Goal: Task Accomplishment & Management: Complete application form

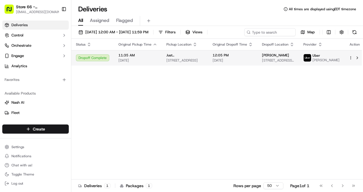
click at [232, 61] on span "[DATE]" at bounding box center [233, 60] width 40 height 5
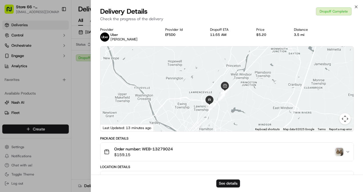
click at [349, 152] on icon "button" at bounding box center [348, 152] width 5 height 5
click at [355, 7] on icon "button" at bounding box center [356, 7] width 5 height 5
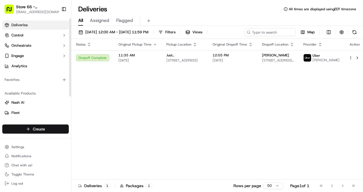
click at [49, 126] on html "Store [GEOGRAPHIC_DATA], [GEOGRAPHIC_DATA] ([GEOGRAPHIC_DATA]) (Just Salad) [EM…" at bounding box center [181, 96] width 363 height 192
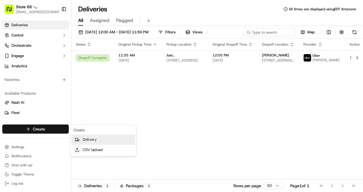
click at [93, 140] on link "Delivery" at bounding box center [103, 140] width 64 height 10
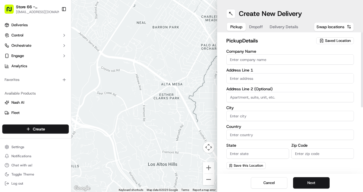
click at [334, 39] on span "Saved Location" at bounding box center [338, 40] width 26 height 5
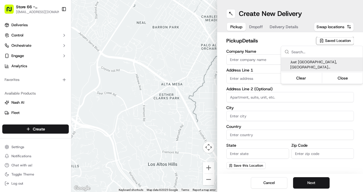
click at [330, 66] on span "Just [GEOGRAPHIC_DATA], [GEOGRAPHIC_DATA] ([GEOGRAPHIC_DATA])" at bounding box center [325, 65] width 70 height 10
type input "Just [GEOGRAPHIC_DATA], [GEOGRAPHIC_DATA] ([GEOGRAPHIC_DATA])"
type input "[STREET_ADDRESS]"
type input "[GEOGRAPHIC_DATA]"
type input "US"
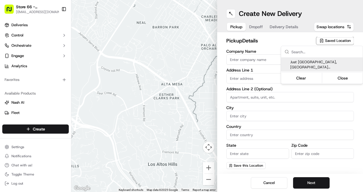
type input "NJ"
type input "08540"
type input "[PHONE_NUMBER]"
type textarea "Pickup order [insert order number] for [insert customer name] from Just Salad"
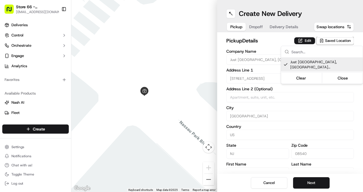
click at [255, 78] on html "Store [GEOGRAPHIC_DATA], [GEOGRAPHIC_DATA] ([GEOGRAPHIC_DATA]) (Just Salad) [EM…" at bounding box center [181, 96] width 363 height 192
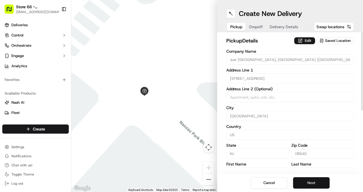
click at [311, 181] on button "Next" at bounding box center [311, 183] width 37 height 11
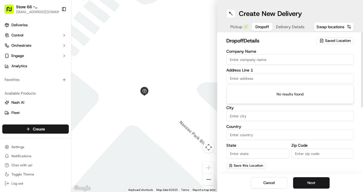
click at [256, 80] on input "text" at bounding box center [290, 78] width 128 height 10
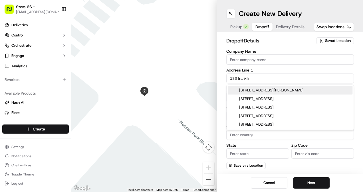
click at [329, 90] on div "[STREET_ADDRESS][PERSON_NAME]" at bounding box center [290, 90] width 125 height 9
type input "[STREET_ADDRESS][PERSON_NAME]"
type input "[PERSON_NAME][GEOGRAPHIC_DATA]"
type input "[GEOGRAPHIC_DATA]"
type input "NJ"
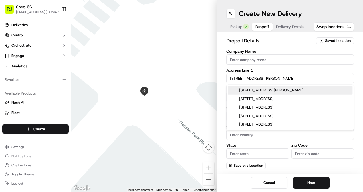
type input "08648"
type input "[STREET_ADDRESS]"
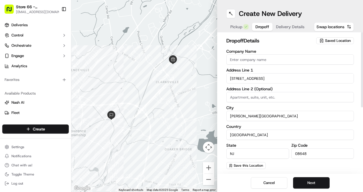
click at [267, 63] on input "Company Name" at bounding box center [290, 60] width 128 height 10
paste input "Lawrenceville Dental Implant Center & Periondontics"
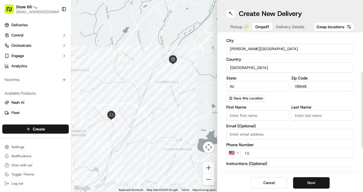
scroll to position [71, 0]
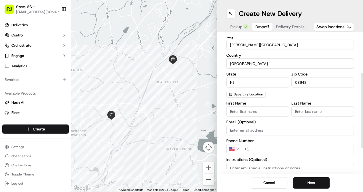
type input "Lawrenceville Dental Implant Center & Periondontics"
click at [264, 112] on input "First Name" at bounding box center [257, 112] width 63 height 10
type input "[PERSON_NAME]"
click at [308, 113] on input "Last Name" at bounding box center [323, 112] width 63 height 10
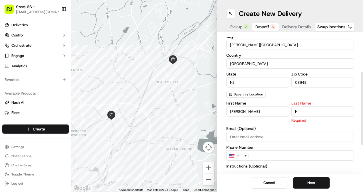
type input "H"
click at [278, 95] on div "Company Name Lawrenceville Dental Implant Center & Periondontics Address Line […" at bounding box center [290, 38] width 128 height 120
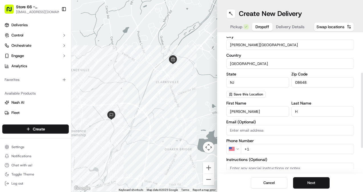
scroll to position [117, 0]
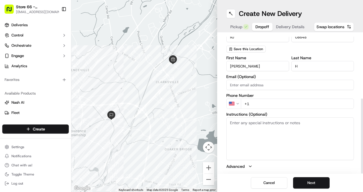
click at [261, 124] on textarea "Instructions (Optional)" at bounding box center [290, 139] width 128 height 43
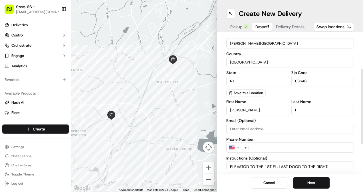
scroll to position [64, 0]
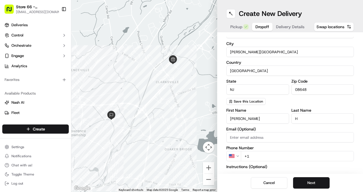
type textarea "ELEVATOR TO THE 1ST FL. LAST DOOR TO THE RIGHT."
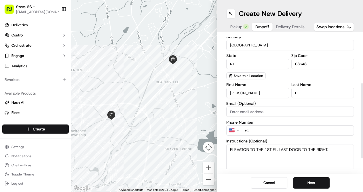
click at [266, 132] on input "+1" at bounding box center [297, 131] width 113 height 10
paste input "[PHONE_NUMBER]"
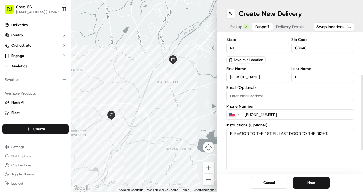
scroll to position [117, 0]
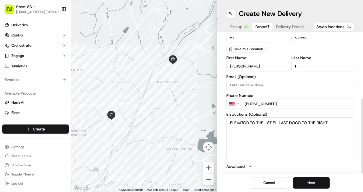
type input "[PHONE_NUMBER]"
click at [317, 182] on button "Next" at bounding box center [311, 183] width 37 height 11
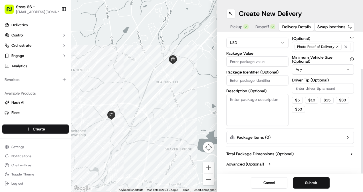
scroll to position [47, 0]
click at [253, 59] on input "Package Value" at bounding box center [257, 62] width 62 height 10
type input "7.99"
click at [258, 82] on input "Package Identifier (Optional)" at bounding box center [257, 81] width 62 height 10
paste input "Order #WEB-13279024;"
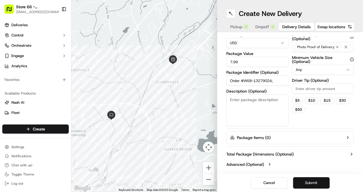
type input "Order #WEB-13279024;"
click at [312, 186] on button "Submit" at bounding box center [311, 183] width 37 height 11
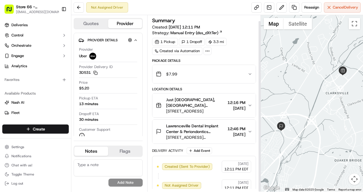
scroll to position [6, 0]
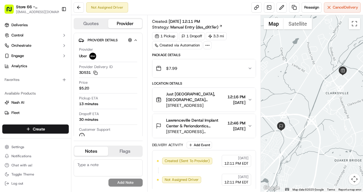
click at [113, 7] on div "Not Assigned Driver" at bounding box center [107, 7] width 42 height 10
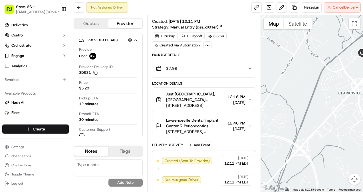
drag, startPoint x: 343, startPoint y: 81, endPoint x: 364, endPoint y: 58, distance: 31.4
click at [363, 58] on html "Store [GEOGRAPHIC_DATA], [GEOGRAPHIC_DATA] ([GEOGRAPHIC_DATA]) (Just Salad) [EM…" at bounding box center [181, 96] width 363 height 192
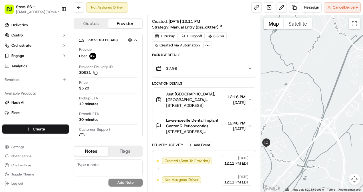
drag, startPoint x: 301, startPoint y: 84, endPoint x: 337, endPoint y: 72, distance: 37.5
click at [337, 72] on div at bounding box center [312, 103] width 102 height 177
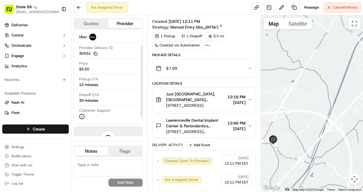
scroll to position [19, 0]
drag, startPoint x: 88, startPoint y: 117, endPoint x: 85, endPoint y: 117, distance: 2.9
click at [85, 117] on div "Customer Support" at bounding box center [108, 113] width 58 height 11
drag, startPoint x: 85, startPoint y: 117, endPoint x: 79, endPoint y: 117, distance: 6.0
click at [79, 117] on div "Provider Uber Provider Delivery ID 3D531 Copy del_P6UV2IvBTmmV8Y484HPVMQ 3D531 …" at bounding box center [108, 73] width 59 height 96
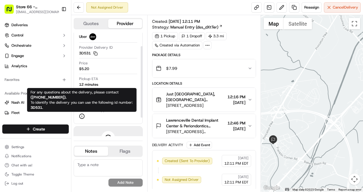
click at [80, 116] on icon at bounding box center [82, 117] width 6 height 6
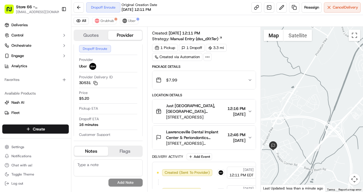
scroll to position [0, 0]
